Goal: Information Seeking & Learning: Learn about a topic

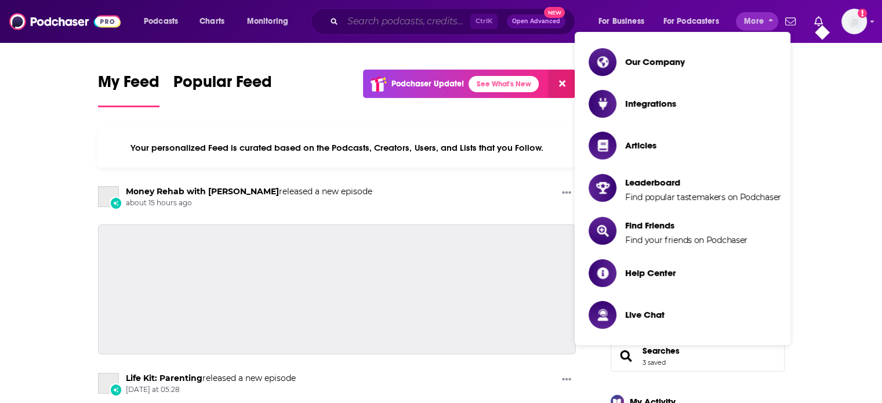
click at [405, 24] on input "Search podcasts, credits, & more..." at bounding box center [407, 21] width 128 height 19
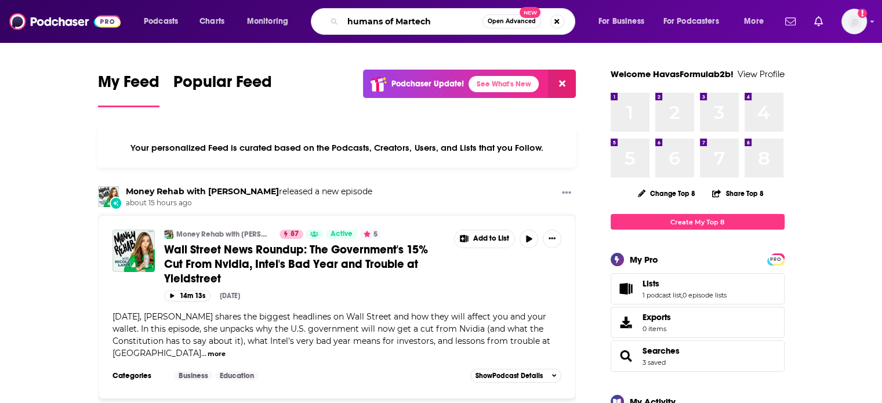
type input "humans of Martech"
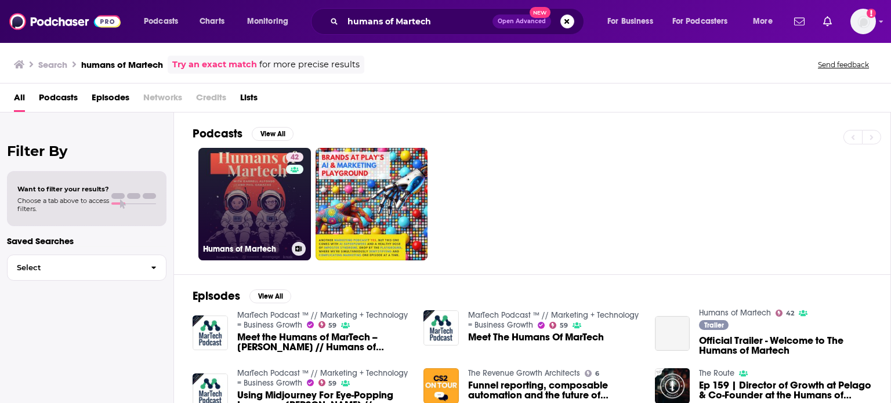
click at [278, 210] on link "42 Humans of Martech" at bounding box center [254, 204] width 113 height 113
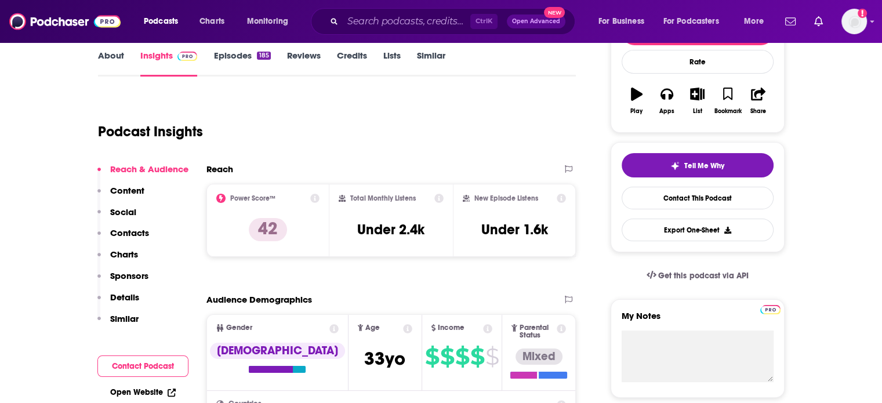
scroll to position [174, 0]
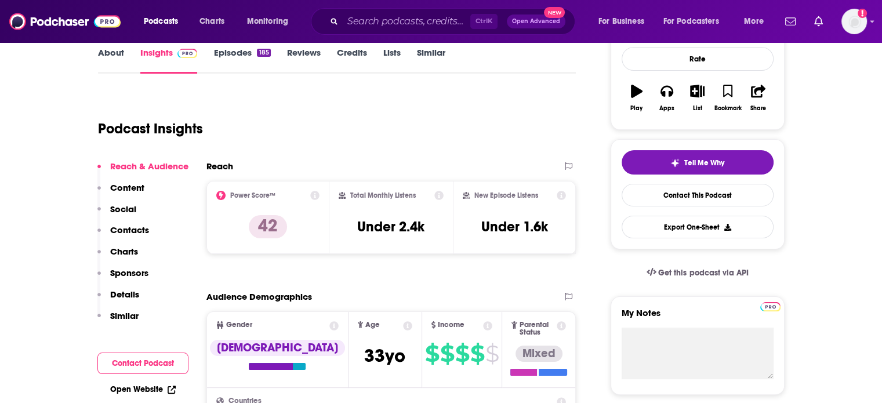
click at [133, 289] on p "Details" at bounding box center [124, 294] width 29 height 11
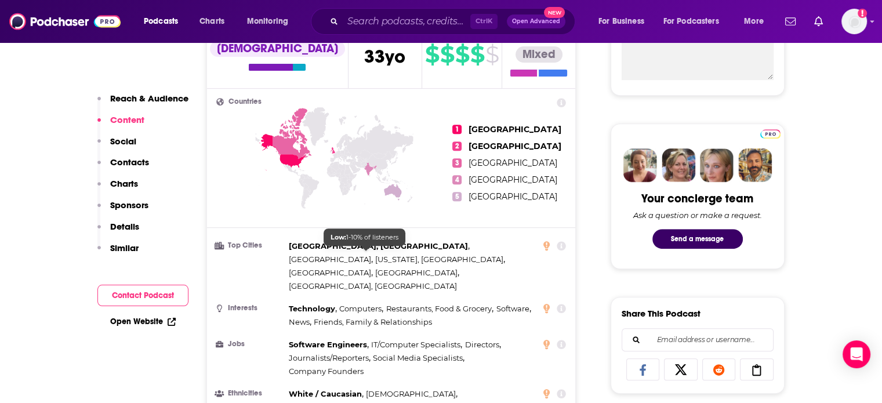
scroll to position [531, 0]
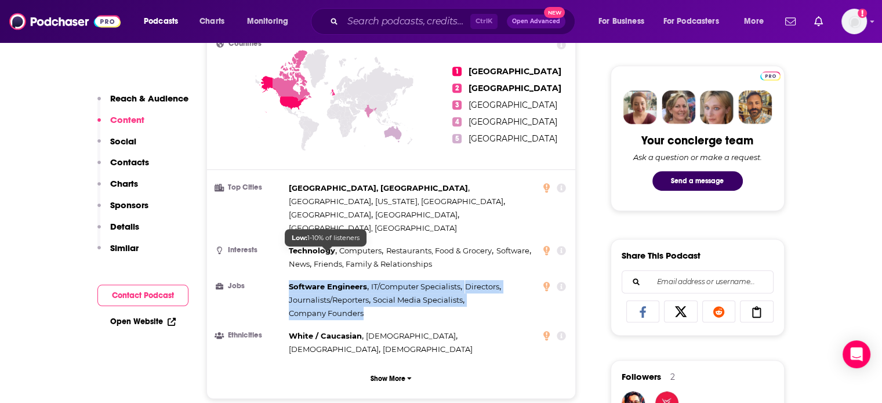
drag, startPoint x: 371, startPoint y: 285, endPoint x: 289, endPoint y: 253, distance: 88.1
click at [289, 280] on div "Software Engineers , IT/Computer Specialists , Directors , Journalists/Reporter…" at bounding box center [413, 300] width 248 height 40
copy div "Software Engineers , IT/Computer Specialists , Directors , Journalists/Reporter…"
click at [385, 282] on div "Software Engineers , IT/Computer Specialists , Directors , Journalists/Reporter…" at bounding box center [413, 300] width 248 height 40
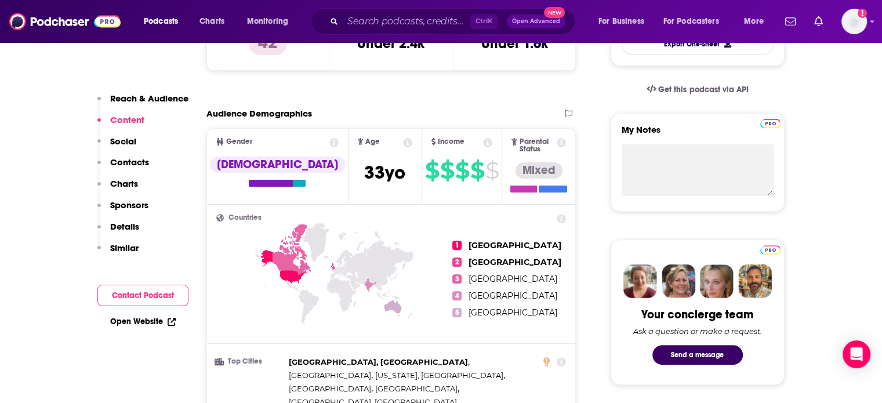
scroll to position [125, 0]
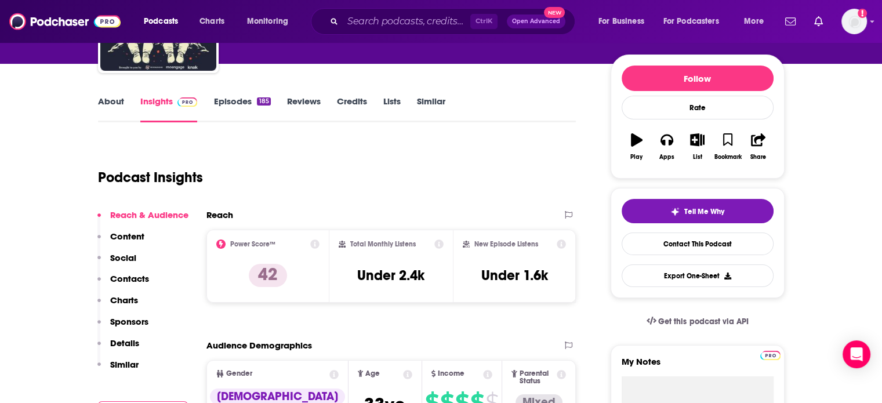
click at [101, 108] on link "About" at bounding box center [111, 109] width 26 height 27
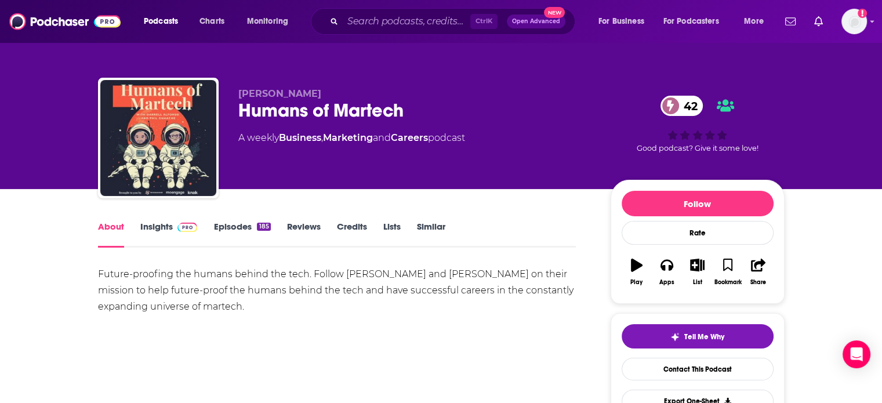
click at [158, 229] on link "Insights" at bounding box center [168, 234] width 57 height 27
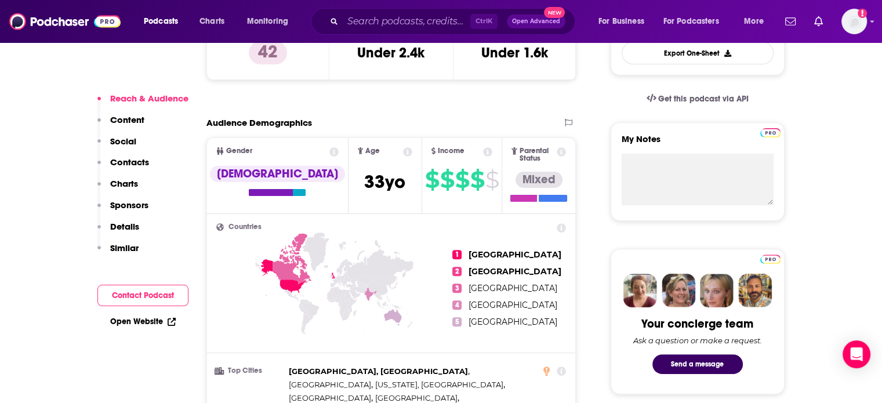
scroll to position [522, 0]
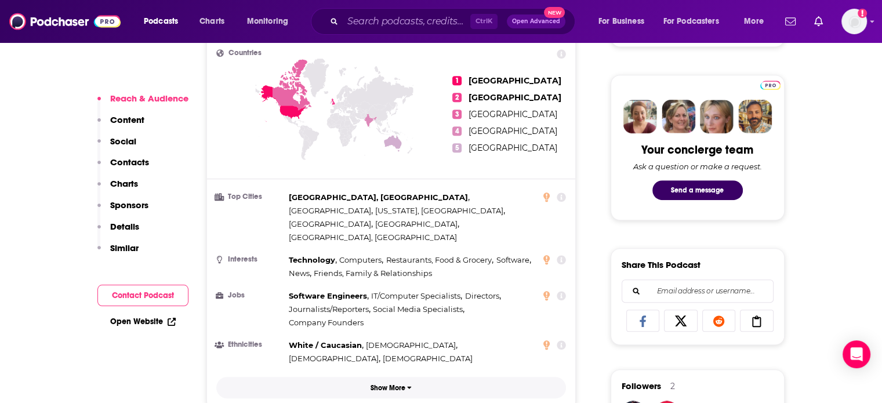
click at [400, 384] on p "Show More" at bounding box center [388, 388] width 35 height 8
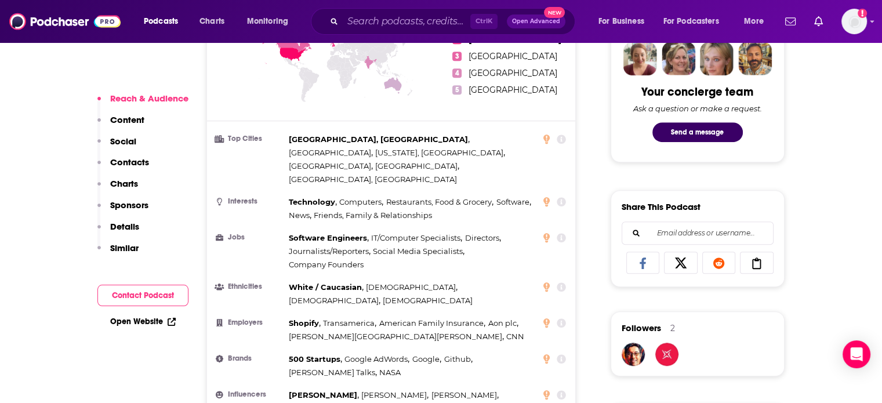
scroll to position [638, 0]
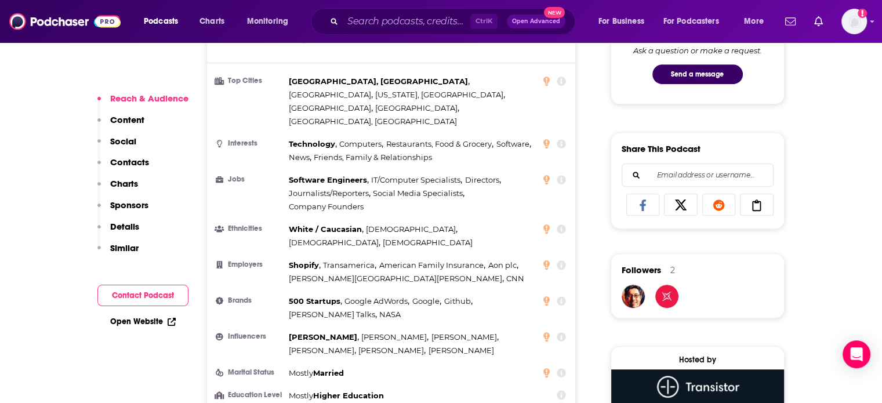
click at [56, 8] on div "Podcasts Charts Monitoring Ctrl K Open Advanced New For Business For Podcasters…" at bounding box center [441, 21] width 882 height 43
click at [56, 15] on img at bounding box center [64, 21] width 111 height 22
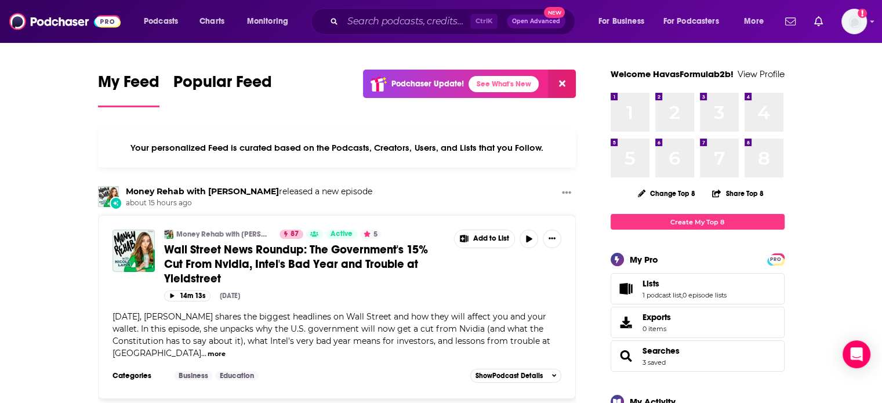
click at [367, 35] on div "Podcasts Charts Monitoring Ctrl K Open Advanced New For Business For Podcasters…" at bounding box center [441, 21] width 882 height 43
click at [374, 22] on input "Search podcasts, credits, & more..." at bounding box center [407, 21] width 128 height 19
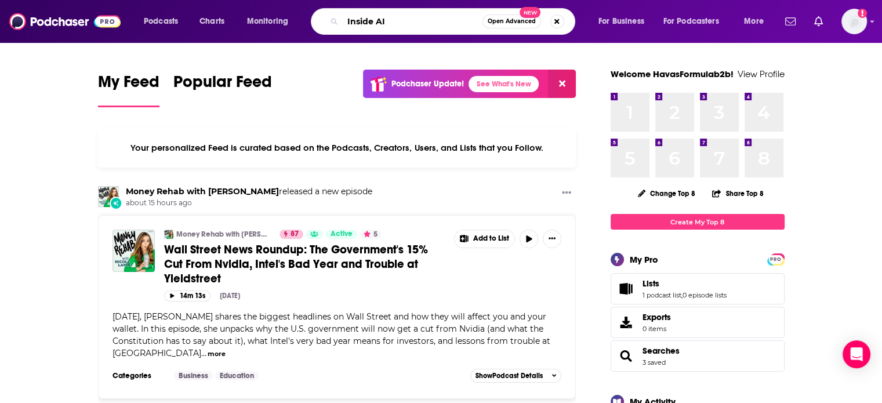
type input "Inside AI"
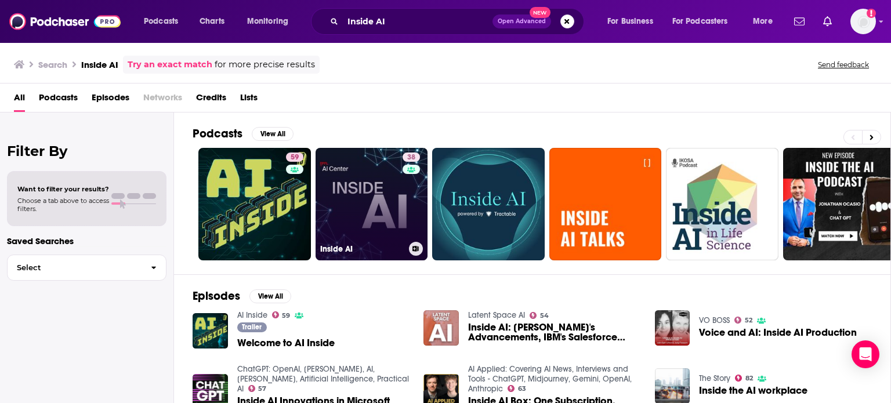
click at [367, 224] on link "38 Inside AI" at bounding box center [372, 204] width 113 height 113
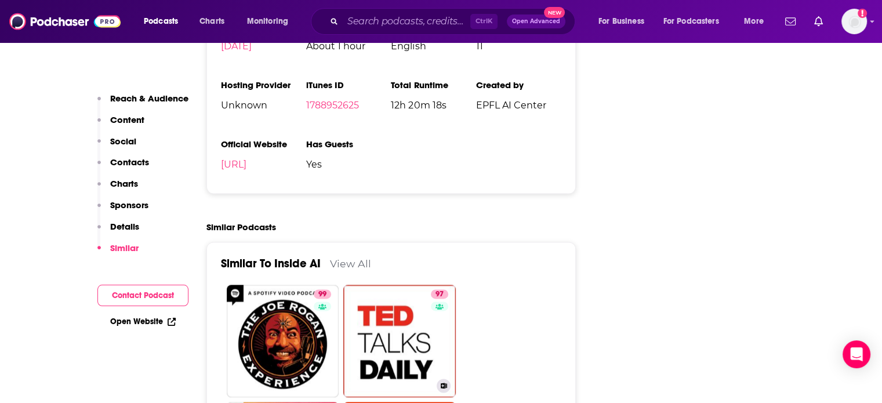
scroll to position [1624, 0]
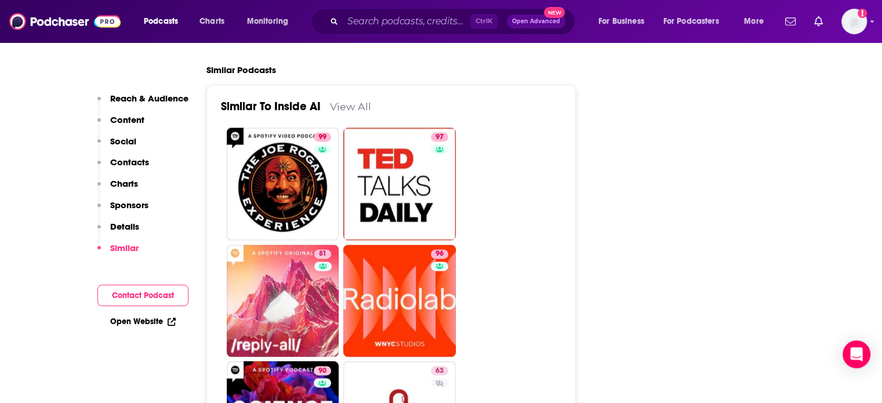
click at [132, 97] on p "Reach & Audience" at bounding box center [149, 98] width 78 height 11
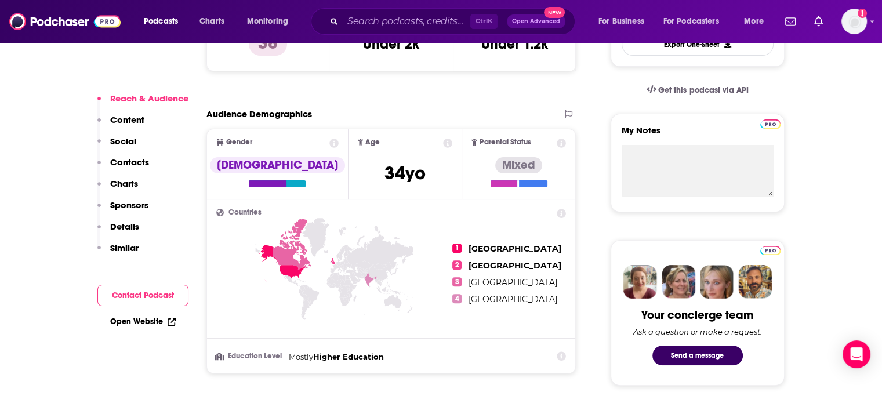
scroll to position [289, 0]
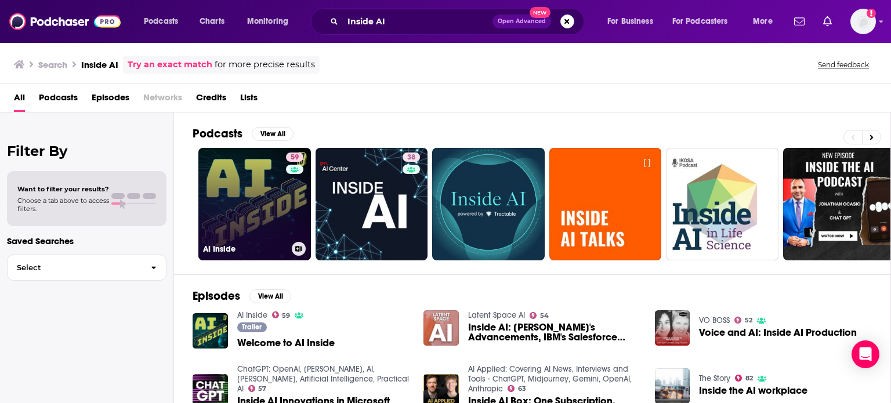
click at [272, 184] on link "59 AI Inside" at bounding box center [254, 204] width 113 height 113
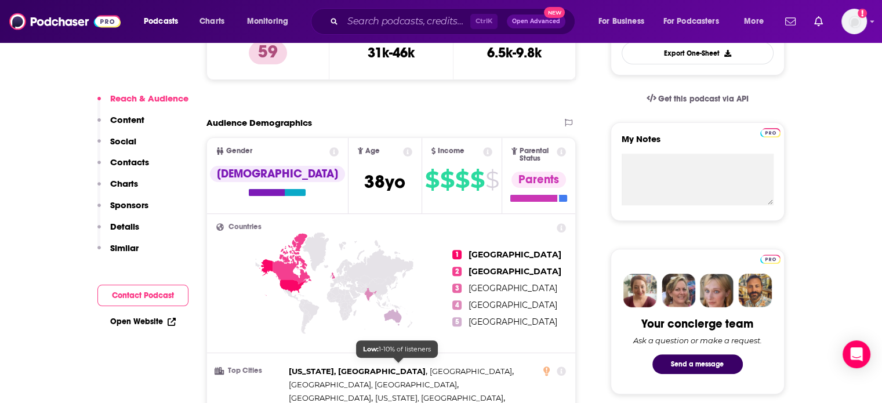
scroll to position [58, 0]
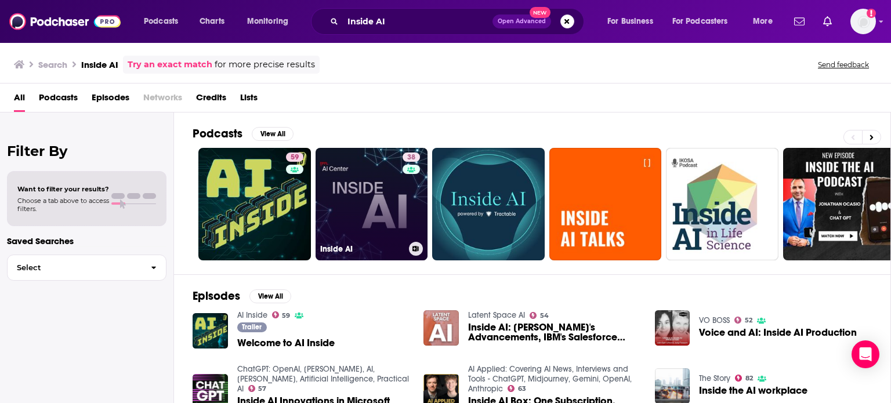
click at [352, 173] on link "38 Inside AI" at bounding box center [372, 204] width 113 height 113
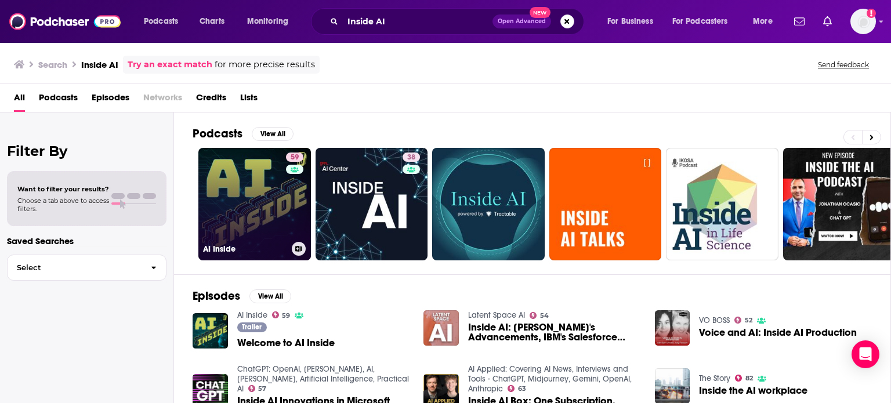
click at [239, 210] on link "59 AI Inside" at bounding box center [254, 204] width 113 height 113
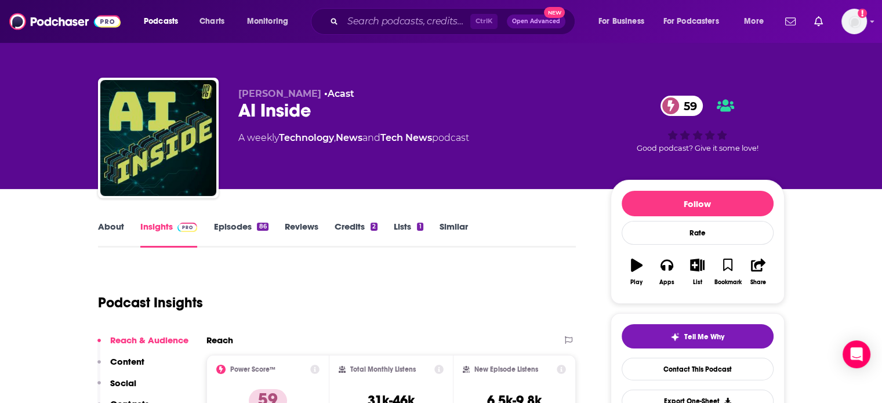
scroll to position [174, 0]
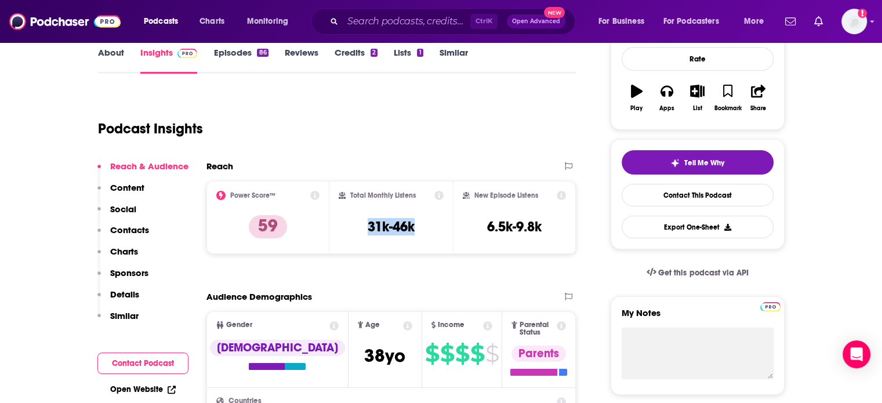
drag, startPoint x: 423, startPoint y: 226, endPoint x: 364, endPoint y: 222, distance: 58.7
click at [364, 222] on div "Total Monthly Listens 31k-46k" at bounding box center [391, 217] width 105 height 53
copy h3 "31k-46k"
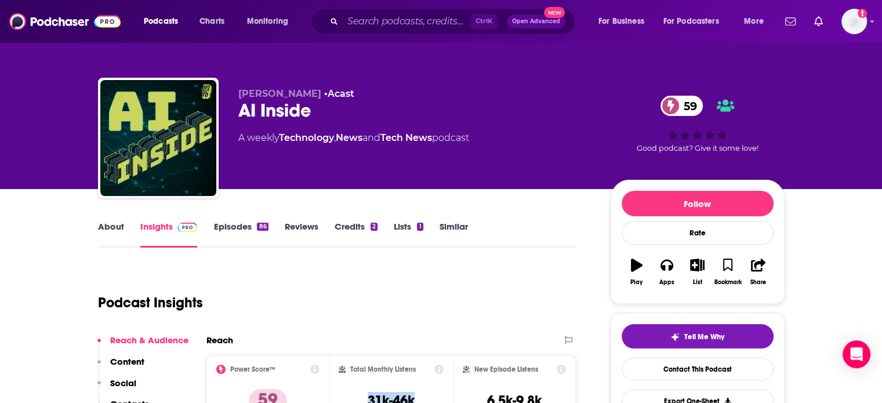
click at [113, 231] on link "About" at bounding box center [111, 234] width 26 height 27
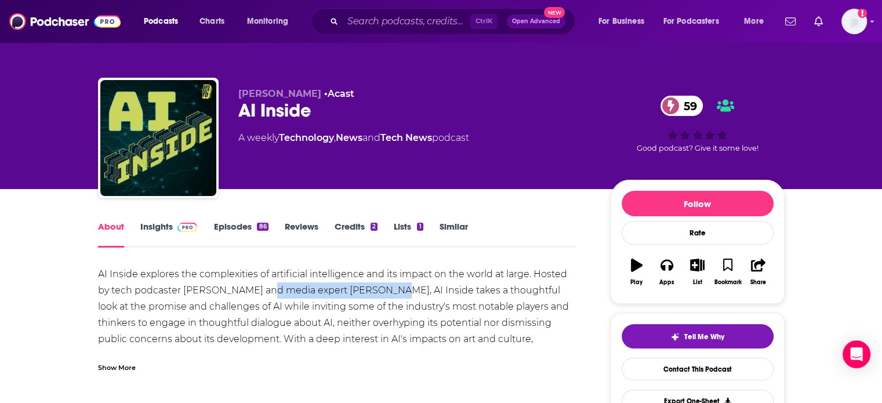
drag, startPoint x: 372, startPoint y: 292, endPoint x: 263, endPoint y: 289, distance: 109.1
click at [263, 289] on div "AI Inside explores the complexities of artificial intelligence and its impact o…" at bounding box center [337, 347] width 479 height 162
copy div "media expert [PERSON_NAME]"
click at [173, 224] on span at bounding box center [185, 226] width 25 height 11
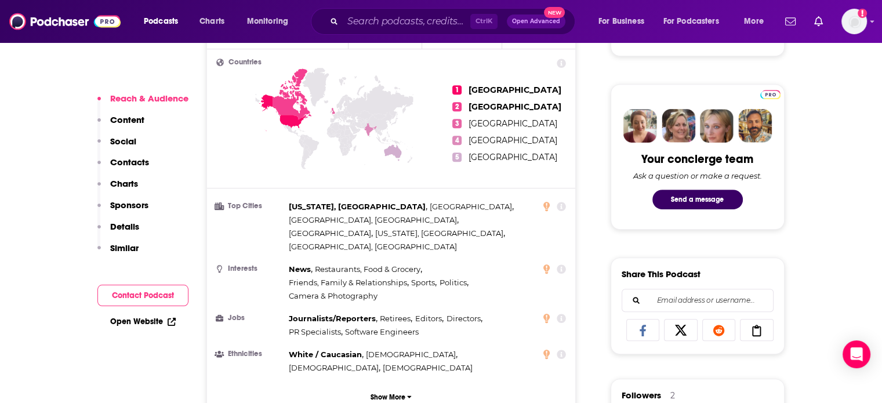
scroll to position [522, 0]
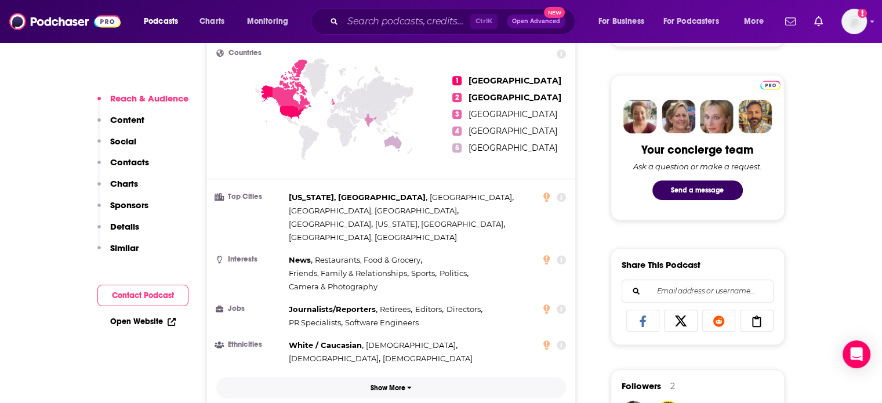
click at [386, 384] on p "Show More" at bounding box center [388, 388] width 35 height 8
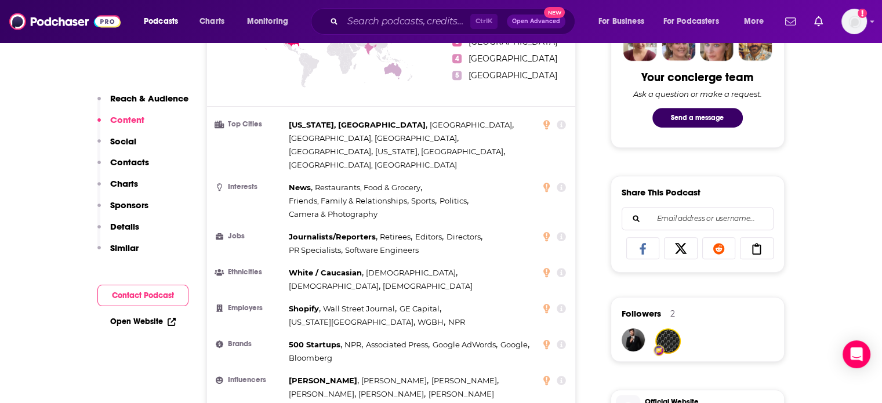
scroll to position [464, 0]
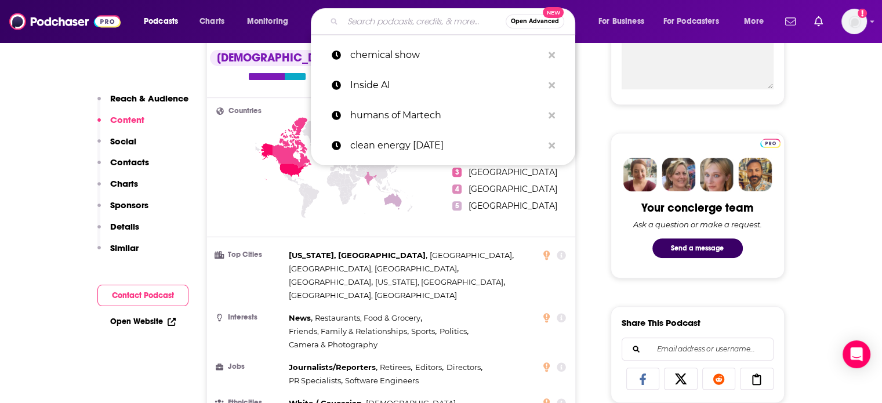
click at [371, 20] on input "Search podcasts, credits, & more..." at bounding box center [424, 21] width 163 height 19
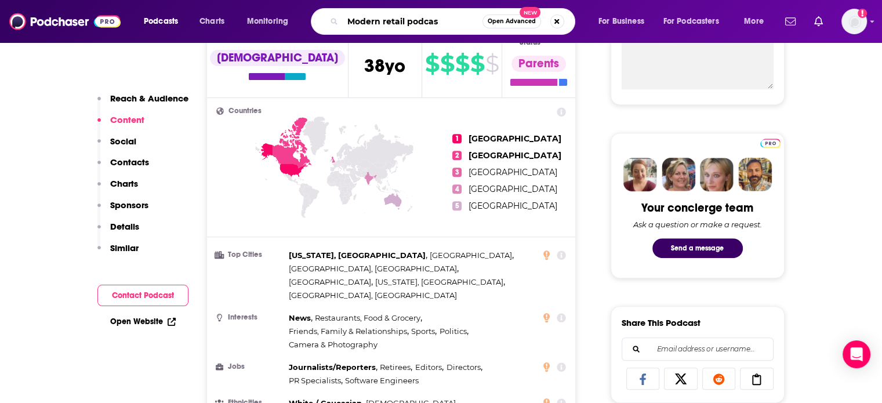
type input "Modern retail podcast"
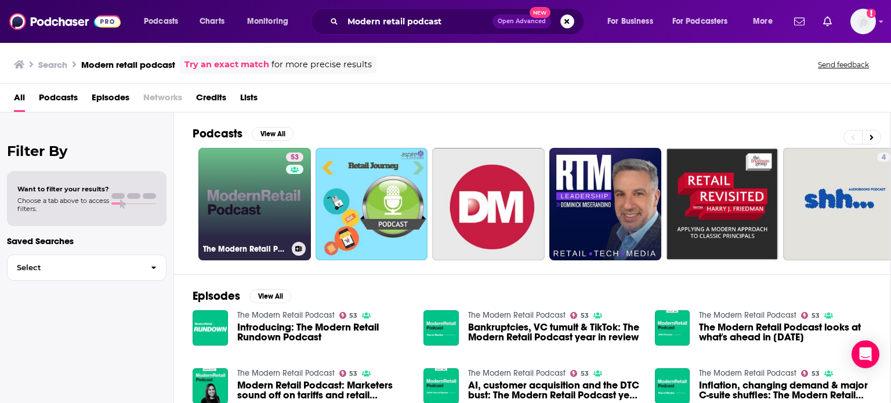
click at [272, 191] on link "53 The Modern Retail Podcast" at bounding box center [254, 204] width 113 height 113
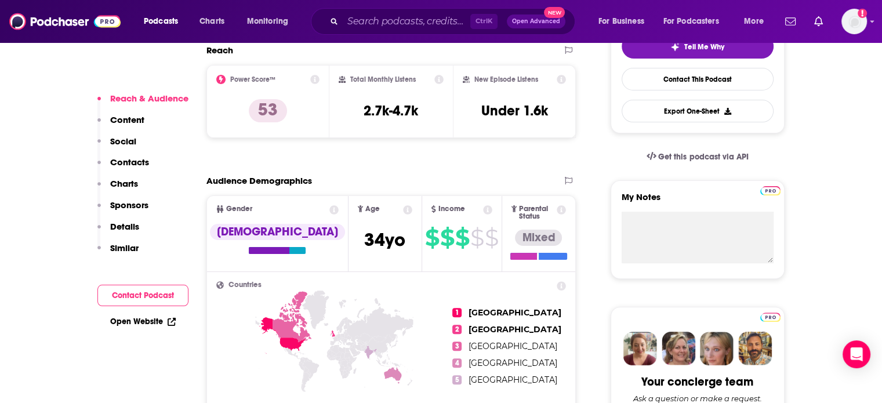
scroll to position [522, 0]
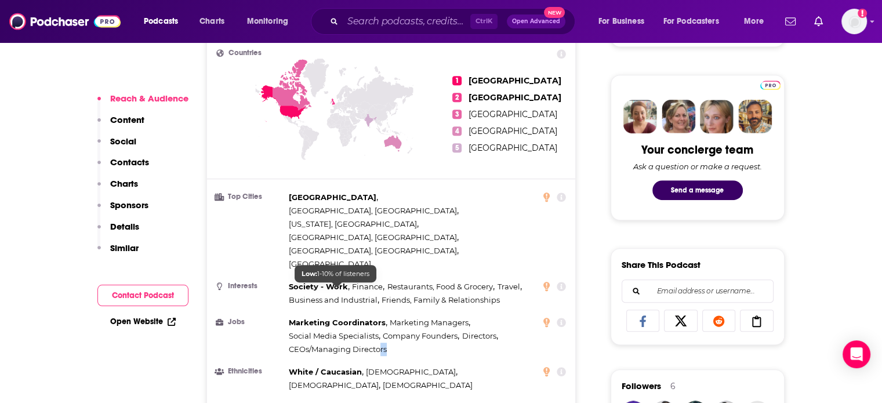
drag, startPoint x: 394, startPoint y: 292, endPoint x: 378, endPoint y: 287, distance: 17.6
click at [378, 316] on div "Marketing Coordinators , Marketing Managers , Social Media Specialists , Compan…" at bounding box center [413, 336] width 248 height 40
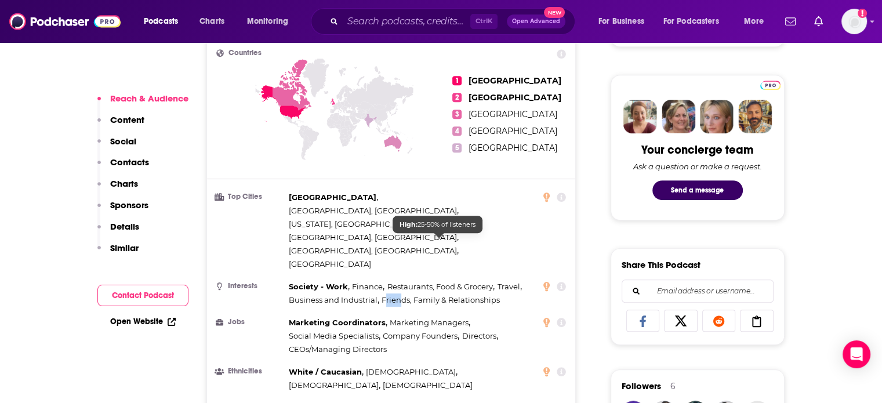
drag, startPoint x: 401, startPoint y: 245, endPoint x: 380, endPoint y: 246, distance: 21.5
click at [383, 294] on span "Friends, Family & Relationships" at bounding box center [441, 300] width 118 height 13
click at [379, 316] on span "Marketing Coordinators ," at bounding box center [338, 322] width 99 height 13
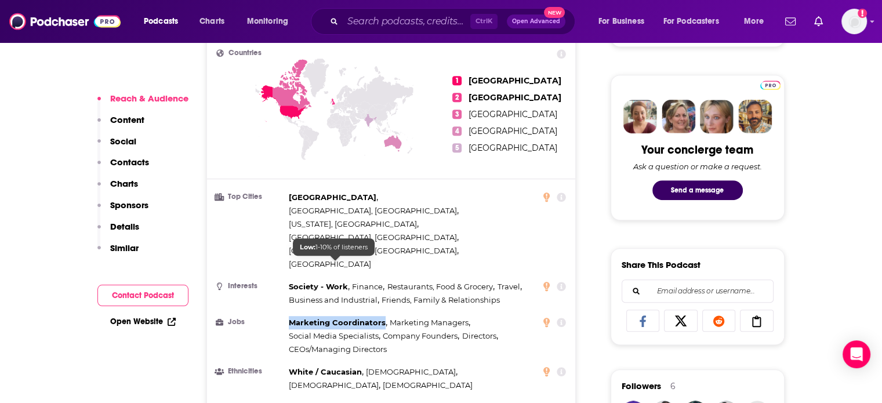
drag, startPoint x: 382, startPoint y: 262, endPoint x: 283, endPoint y: 267, distance: 99.4
click at [283, 316] on li "Jobs Marketing Coordinators , Marketing Managers , Social Media Specialists , C…" at bounding box center [391, 336] width 350 height 40
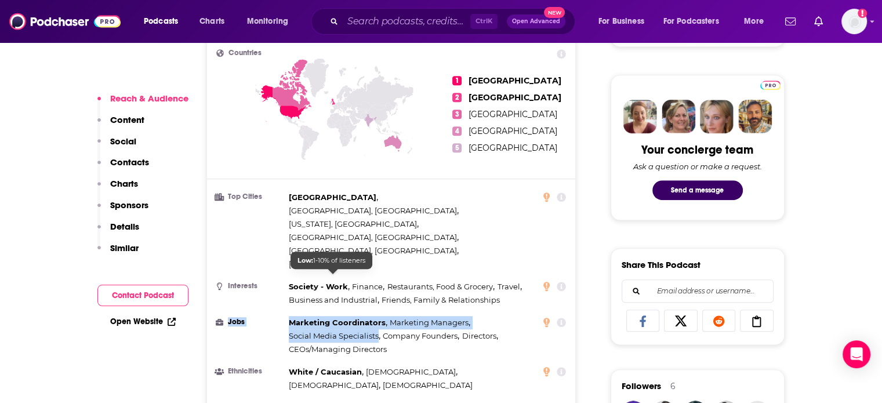
drag, startPoint x: 287, startPoint y: 266, endPoint x: 377, endPoint y: 273, distance: 90.8
click at [376, 316] on li "Jobs Marketing Coordinators , Marketing Managers , Social Media Specialists , C…" at bounding box center [391, 336] width 350 height 40
